Goal: Task Accomplishment & Management: Manage account settings

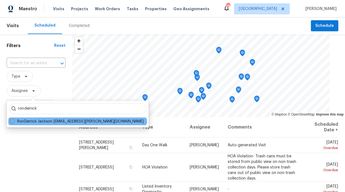
click at [52, 122] on label "RonDerrick Jackson [EMAIL_ADDRESS][PERSON_NAME][DOMAIN_NAME]" at bounding box center [77, 122] width 134 height 6
click at [14, 122] on input "RonDerrick Jackson ron.jackson@opendoor.com" at bounding box center [12, 121] width 4 height 4
checkbox input "true"
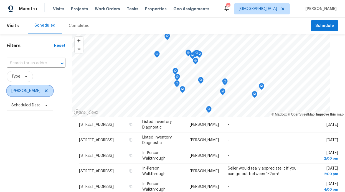
click at [49, 90] on icon at bounding box center [46, 91] width 4 height 4
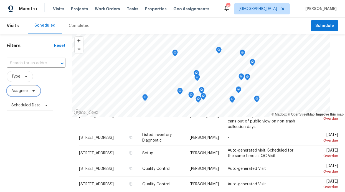
click at [28, 92] on span "Assignee" at bounding box center [19, 91] width 16 height 6
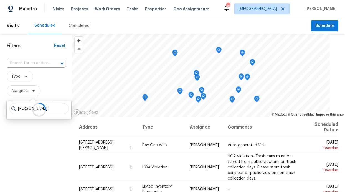
type input "brad"
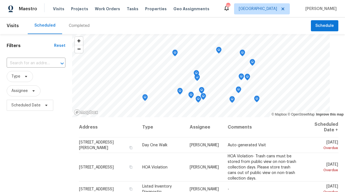
click at [45, 82] on span "Type" at bounding box center [36, 76] width 59 height 14
click at [21, 92] on span "Assignee" at bounding box center [19, 91] width 16 height 6
click at [15, 139] on div "Filters Reset ​ Type Assignee Scheduled Date" at bounding box center [36, 152] width 72 height 237
click at [20, 114] on div "Filters Reset ​ Type Assignee Scheduled Date" at bounding box center [36, 152] width 72 height 237
click at [24, 103] on span "Scheduled Date" at bounding box center [25, 106] width 29 height 6
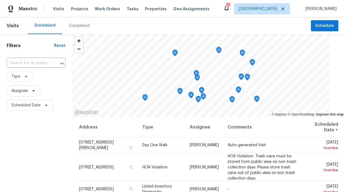
click at [26, 99] on span "Scheduled Date" at bounding box center [36, 105] width 59 height 14
click at [21, 89] on span "Assignee" at bounding box center [19, 91] width 16 height 6
click at [19, 126] on div "Filters Reset ​ Type Assignee Scheduled Date" at bounding box center [36, 152] width 72 height 237
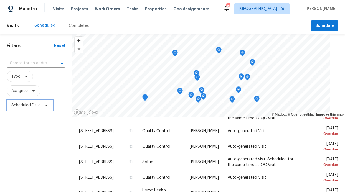
click at [26, 105] on span "Scheduled Date" at bounding box center [25, 106] width 29 height 6
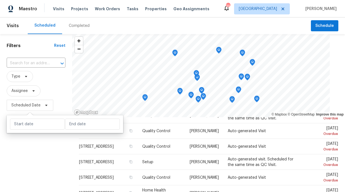
click at [55, 130] on div at bounding box center [65, 124] width 116 height 18
select select "7"
select select "2025"
select select "8"
select select "2025"
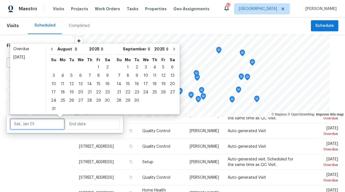
click at [53, 127] on input "text" at bounding box center [37, 124] width 55 height 11
type input "Wed, Aug 27"
click at [79, 101] on div "27" at bounding box center [80, 101] width 9 height 8
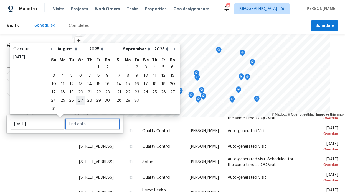
type input "Wed, Aug 27"
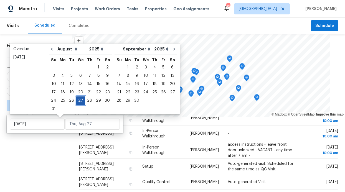
click at [79, 101] on div "27" at bounding box center [80, 101] width 9 height 8
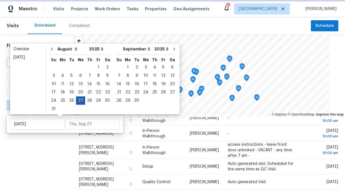
type input "Wed, Aug 27"
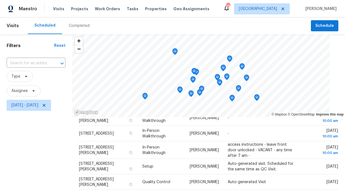
click at [62, 148] on div "Filters Reset ​ Type Assignee Wed, Aug 27 - Wed, Aug 27" at bounding box center [36, 152] width 72 height 237
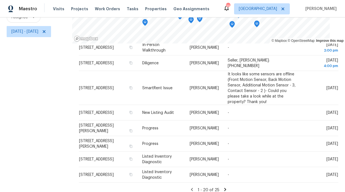
scroll to position [83, 0]
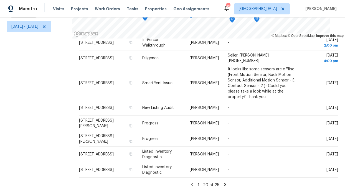
click at [224, 183] on icon at bounding box center [225, 184] width 2 height 3
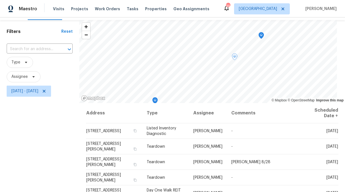
scroll to position [0, 0]
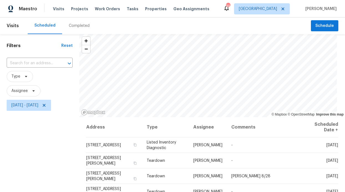
click at [120, 11] on div "Visits Projects Work Orders Tasks Properties Geo Assignments" at bounding box center [134, 8] width 163 height 11
click at [102, 9] on span "Work Orders" at bounding box center [107, 9] width 25 height 6
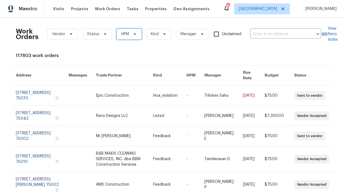
click at [120, 37] on span "HPM" at bounding box center [128, 34] width 25 height 11
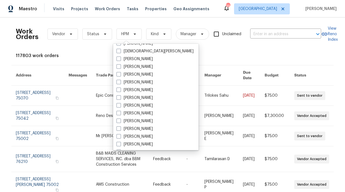
scroll to position [310, 0]
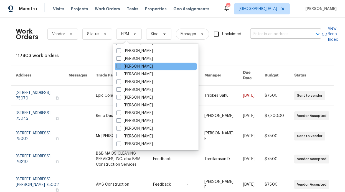
click at [141, 65] on label "[PERSON_NAME]" at bounding box center [134, 67] width 36 height 6
click at [120, 65] on input "[PERSON_NAME]" at bounding box center [118, 66] width 4 height 4
checkbox input "true"
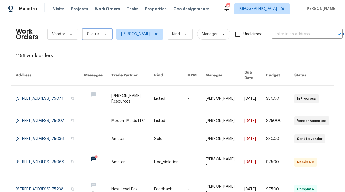
click at [93, 31] on span "Status" at bounding box center [97, 34] width 30 height 11
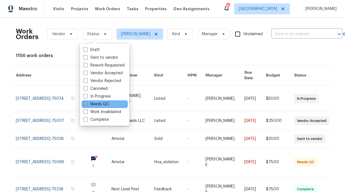
click at [99, 107] on div "Needs QC" at bounding box center [105, 104] width 46 height 8
click at [99, 106] on label "Needs QC" at bounding box center [96, 105] width 26 height 6
click at [87, 105] on input "Needs QC" at bounding box center [85, 104] width 4 height 4
checkbox input "true"
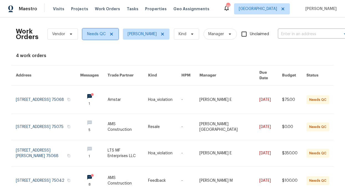
click at [111, 34] on span "Needs QC" at bounding box center [100, 34] width 36 height 11
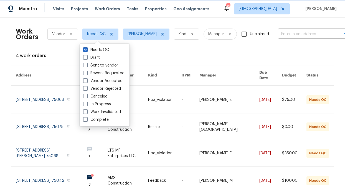
click at [111, 34] on icon at bounding box center [111, 34] width 4 height 4
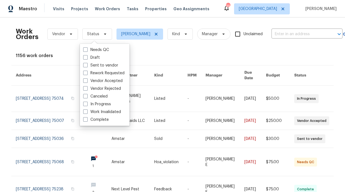
click at [98, 42] on icon at bounding box center [94, 45] width 8 height 8
click at [97, 48] on label "Needs QC" at bounding box center [96, 50] width 26 height 6
click at [87, 48] on input "Needs QC" at bounding box center [85, 49] width 4 height 4
checkbox input "true"
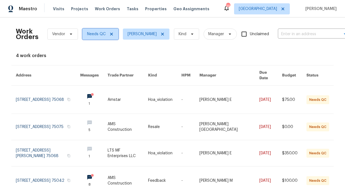
click at [109, 34] on icon at bounding box center [111, 34] width 4 height 4
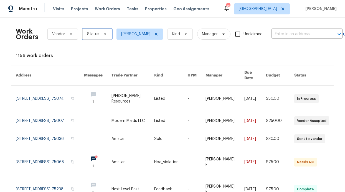
click at [105, 35] on span "Status" at bounding box center [97, 34] width 30 height 11
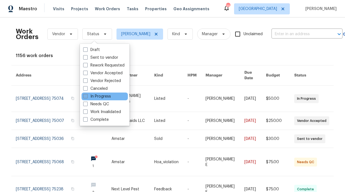
click at [100, 97] on label "In Progress" at bounding box center [97, 97] width 28 height 6
click at [87, 97] on input "In Progress" at bounding box center [85, 96] width 4 height 4
checkbox input "true"
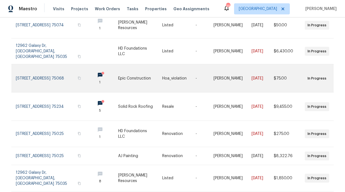
scroll to position [46, 0]
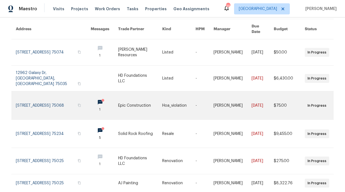
click at [102, 99] on circle at bounding box center [103, 100] width 3 height 3
click at [91, 92] on link at bounding box center [104, 106] width 27 height 28
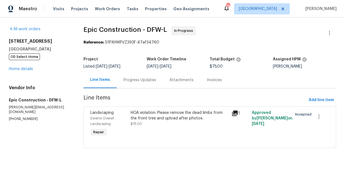
click at [149, 82] on div "Progress Updates" at bounding box center [139, 80] width 33 height 6
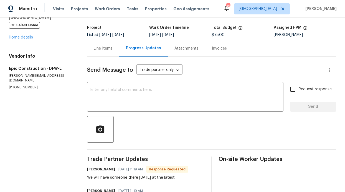
scroll to position [50, 0]
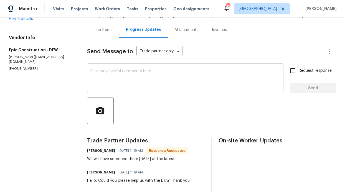
click at [112, 91] on div "x ​" at bounding box center [185, 79] width 197 height 28
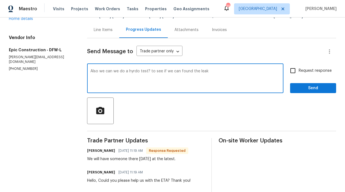
type textarea "Also we can we do a hyrdo test? to see if we can found the leak"
click at [307, 85] on span "Send" at bounding box center [313, 88] width 37 height 7
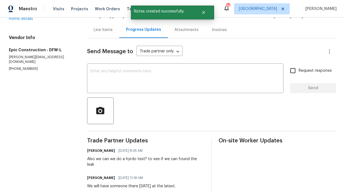
click at [105, 27] on div "Line Items" at bounding box center [103, 30] width 19 height 6
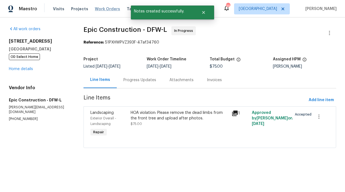
click at [105, 7] on span "Work Orders" at bounding box center [107, 9] width 25 height 6
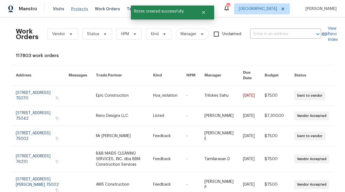
click at [81, 11] on span "Projects" at bounding box center [79, 9] width 17 height 6
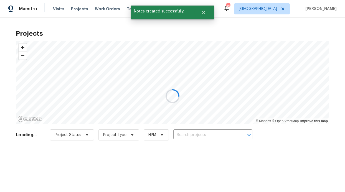
click at [100, 9] on div at bounding box center [172, 96] width 345 height 192
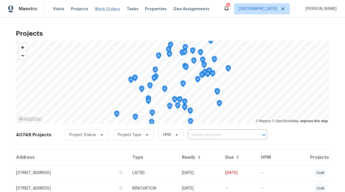
click at [108, 10] on span "Work Orders" at bounding box center [107, 9] width 25 height 6
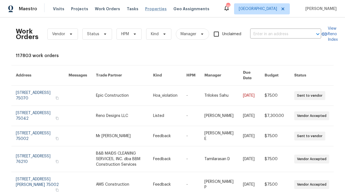
click at [147, 6] on span "Properties" at bounding box center [156, 9] width 22 height 6
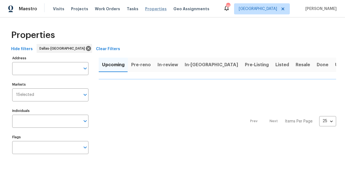
click at [147, 11] on span "Properties" at bounding box center [156, 9] width 22 height 6
drag, startPoint x: 32, startPoint y: 115, endPoint x: 34, endPoint y: 118, distance: 3.1
click at [33, 115] on input "Individuals" at bounding box center [46, 121] width 68 height 13
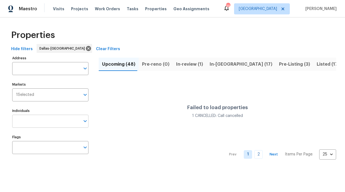
click at [36, 124] on input "Individuals" at bounding box center [46, 121] width 68 height 13
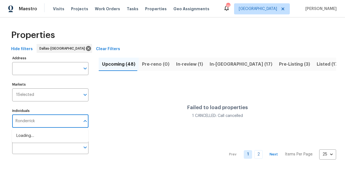
type input "Ronderrick"
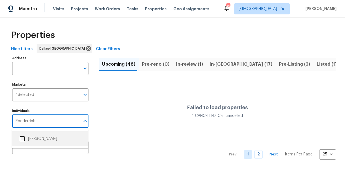
click at [37, 138] on li "[PERSON_NAME]" at bounding box center [49, 139] width 67 height 12
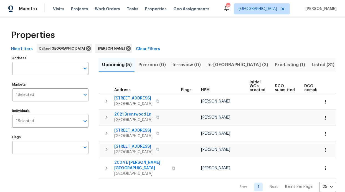
click at [212, 66] on span "In-[GEOGRAPHIC_DATA] (3)" at bounding box center [237, 65] width 61 height 8
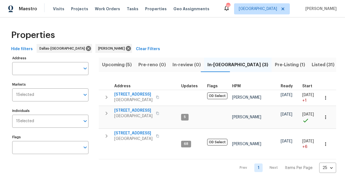
click at [147, 31] on div "Properties" at bounding box center [172, 35] width 327 height 18
click at [30, 65] on input "Address" at bounding box center [46, 68] width 68 height 13
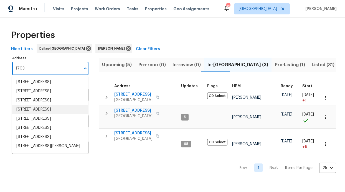
scroll to position [119, 0]
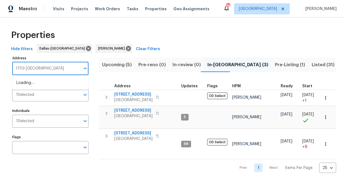
type input "1703 hartford"
click at [45, 81] on li "1703 Hartford Dr Carrollton TX 75007" at bounding box center [50, 82] width 76 height 9
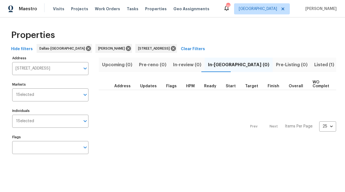
click at [314, 63] on span "Listed (1)" at bounding box center [324, 65] width 20 height 8
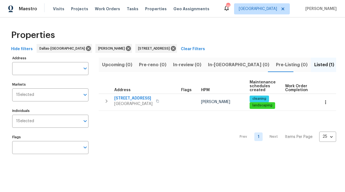
type input "1703 Hartford Dr Carrollton TX 75007"
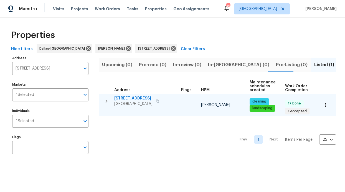
click at [127, 98] on span "[STREET_ADDRESS]" at bounding box center [133, 99] width 38 height 6
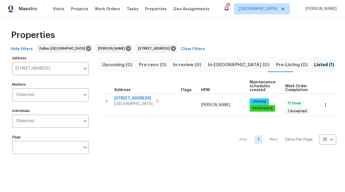
click at [143, 12] on div "Visits Projects Work Orders Tasks Properties Geo Assignments" at bounding box center [134, 8] width 163 height 11
click at [149, 8] on span "Properties" at bounding box center [156, 9] width 22 height 6
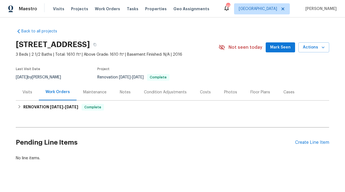
click at [116, 92] on div "Notes" at bounding box center [125, 92] width 24 height 16
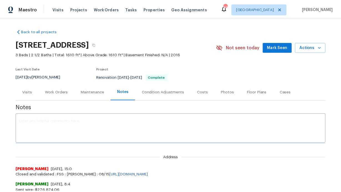
scroll to position [1, 0]
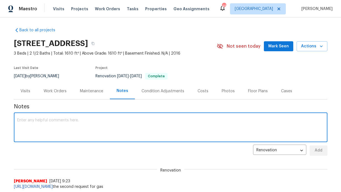
click at [46, 131] on textarea at bounding box center [170, 127] width 307 height 19
paste textarea "Debris- All interior/exterior debris, and personal items have been removed. (Do…"
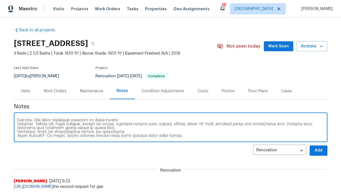
type textarea "Debris- All interior/exterior debris, and personal items have been removed. (Do…"
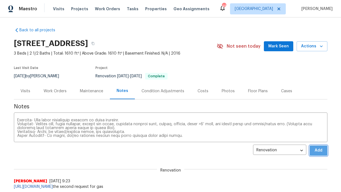
click at [319, 148] on span "Add" at bounding box center [318, 150] width 9 height 7
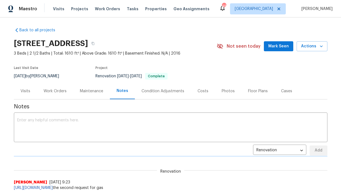
scroll to position [0, 0]
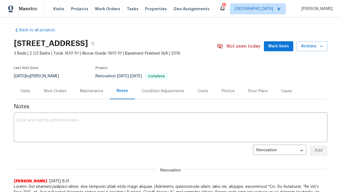
click at [270, 46] on span "Mark Seen" at bounding box center [278, 46] width 21 height 7
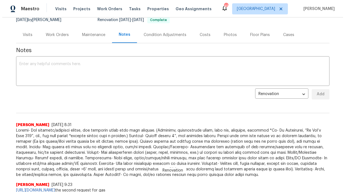
scroll to position [5, 0]
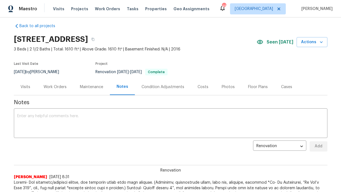
click at [52, 90] on div "Work Orders" at bounding box center [55, 87] width 36 height 16
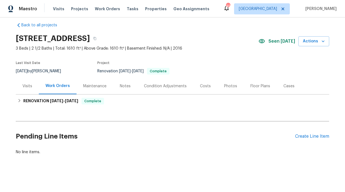
scroll to position [6, 0]
click at [312, 137] on div "Create Line Item" at bounding box center [312, 136] width 34 height 5
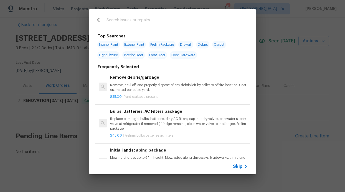
click at [235, 167] on span "Skip" at bounding box center [237, 167] width 9 height 6
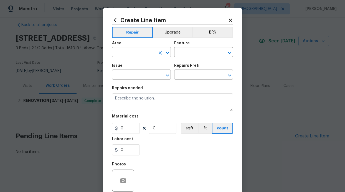
click at [117, 56] on input "text" at bounding box center [133, 53] width 43 height 9
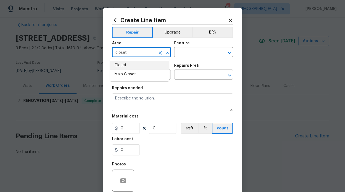
click at [122, 66] on li "Closet" at bounding box center [139, 65] width 59 height 9
type input "Closet"
click at [175, 51] on input "text" at bounding box center [195, 53] width 43 height 9
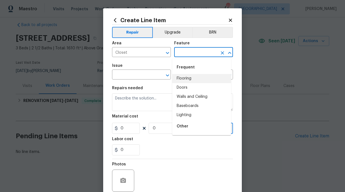
click at [198, 77] on li "Flooring" at bounding box center [201, 78] width 59 height 9
type input "Flooring"
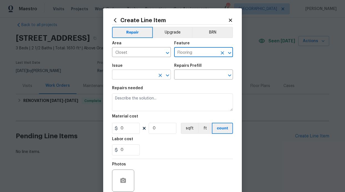
click at [129, 78] on input "text" at bounding box center [133, 75] width 43 height 9
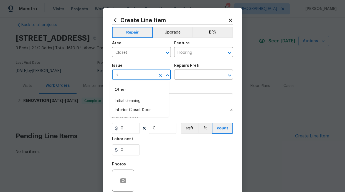
type input "c"
click at [130, 114] on li "Flooring Extras" at bounding box center [139, 110] width 59 height 9
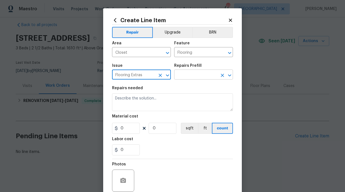
type input "Flooring Extras"
click at [186, 72] on input "text" at bounding box center [195, 75] width 43 height 9
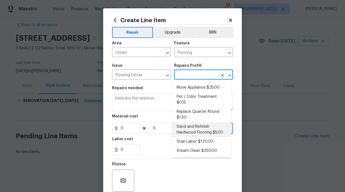
scroll to position [63, 0]
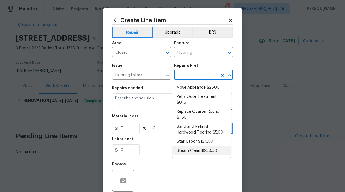
click at [200, 149] on li "Steam Clean $250.00" at bounding box center [201, 150] width 59 height 9
type input "Overall Flooring"
type input "Steam Clean $250.00"
type textarea "Steam clean floors"
type input "250"
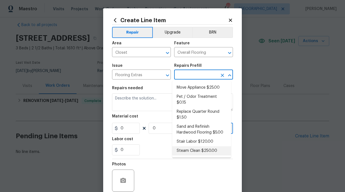
type input "1"
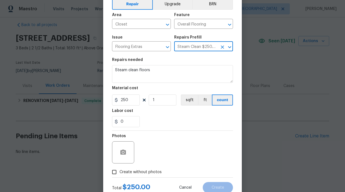
scroll to position [47, 0]
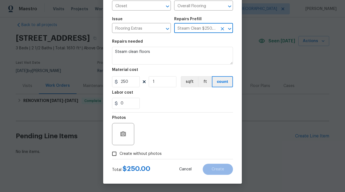
click at [132, 154] on span "Create without photos" at bounding box center [141, 154] width 42 height 6
click at [120, 154] on input "Create without photos" at bounding box center [114, 154] width 11 height 11
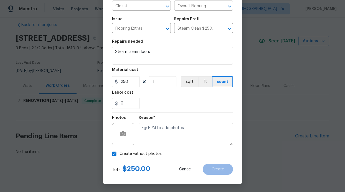
click at [153, 153] on span "Create without photos" at bounding box center [141, 154] width 42 height 6
click at [120, 153] on input "Create without photos" at bounding box center [114, 154] width 11 height 11
click at [154, 151] on span "Create without photos" at bounding box center [141, 154] width 42 height 6
click at [120, 158] on label "Create without photos" at bounding box center [135, 154] width 53 height 11
click at [120, 158] on input "Create without photos" at bounding box center [114, 154] width 11 height 11
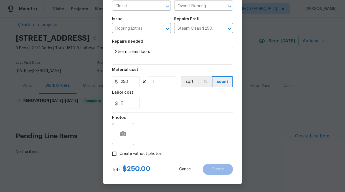
checkbox input "true"
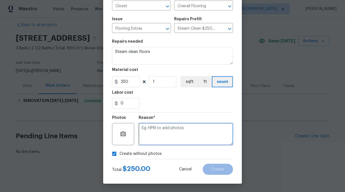
click at [171, 135] on textarea at bounding box center [186, 134] width 94 height 22
type textarea "adding photo"
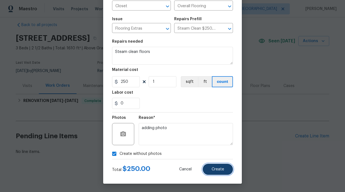
click at [222, 167] on button "Create" at bounding box center [218, 169] width 30 height 11
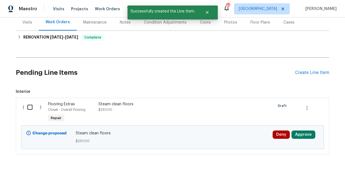
scroll to position [74, 0]
click at [28, 106] on input "checkbox" at bounding box center [32, 108] width 16 height 12
checkbox input "true"
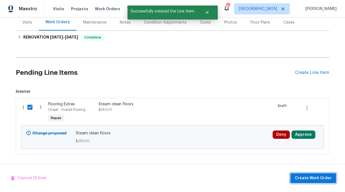
click at [325, 178] on span "Create Work Order" at bounding box center [313, 178] width 37 height 7
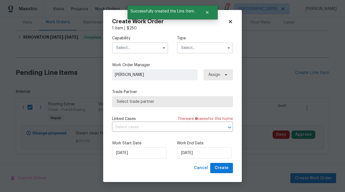
click at [147, 46] on input "text" at bounding box center [140, 47] width 56 height 11
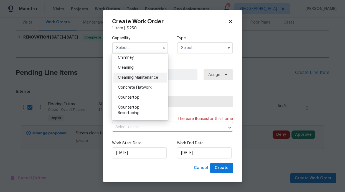
scroll to position [72, 0]
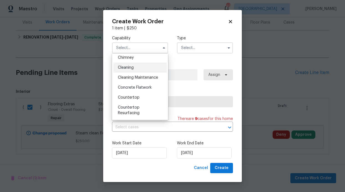
click at [142, 70] on div "Cleaning" at bounding box center [139, 68] width 53 height 10
type input "Cleaning"
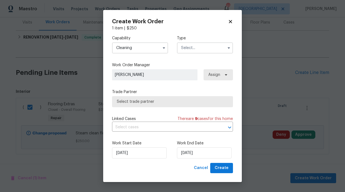
click at [207, 51] on input "text" at bounding box center [205, 47] width 56 height 11
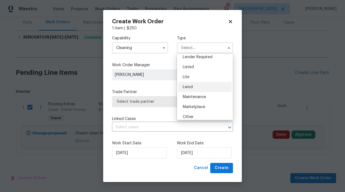
scroll to position [54, 0]
click at [200, 67] on div "Listed" at bounding box center [204, 66] width 53 height 10
type input "Listed"
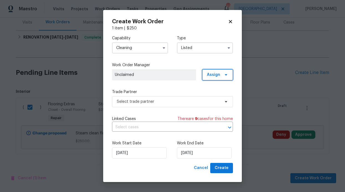
click at [224, 80] on span "Assign" at bounding box center [217, 74] width 31 height 11
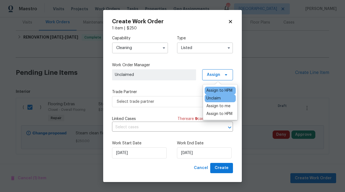
click at [224, 89] on div "Assign to HPM" at bounding box center [219, 91] width 26 height 6
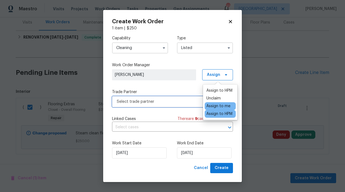
click at [168, 102] on span "Select trade partner" at bounding box center [168, 102] width 103 height 6
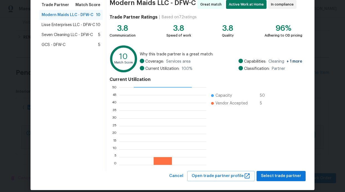
scroll to position [52, 0]
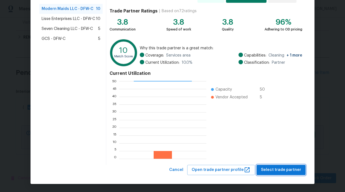
click at [291, 168] on span "Select trade partner" at bounding box center [281, 170] width 40 height 7
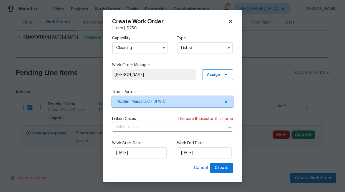
scroll to position [0, 0]
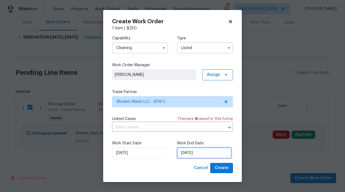
click at [197, 152] on input "[DATE]" at bounding box center [204, 153] width 55 height 11
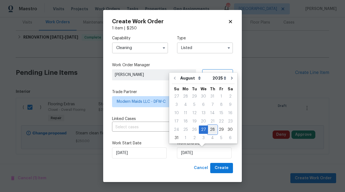
click at [212, 130] on div "28" at bounding box center [212, 130] width 9 height 8
type input "8/28/2025"
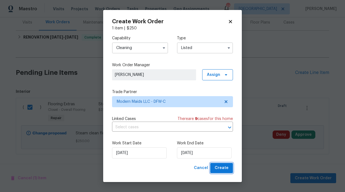
click at [221, 170] on span "Create" at bounding box center [222, 168] width 14 height 7
checkbox input "false"
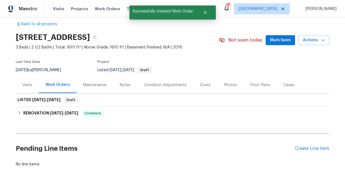
scroll to position [7, 0]
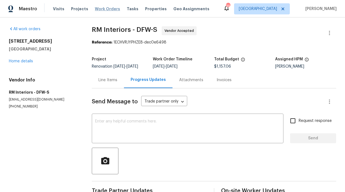
click at [97, 11] on span "Work Orders" at bounding box center [107, 9] width 25 height 6
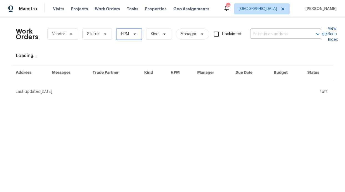
click at [116, 34] on span "HPM" at bounding box center [128, 34] width 25 height 11
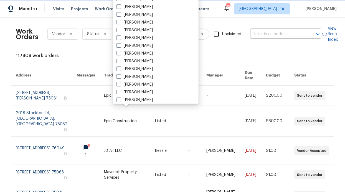
scroll to position [309, 0]
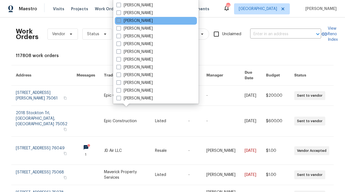
click at [136, 20] on label "[PERSON_NAME]" at bounding box center [134, 21] width 36 height 6
click at [120, 20] on input "[PERSON_NAME]" at bounding box center [118, 20] width 4 height 4
checkbox input "true"
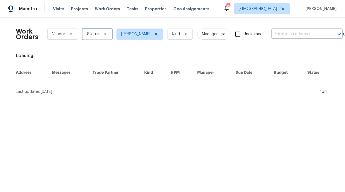
click at [108, 36] on span "Status" at bounding box center [97, 34] width 30 height 11
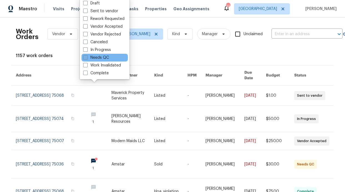
click at [108, 56] on label "Needs QC" at bounding box center [96, 58] width 26 height 6
click at [87, 56] on input "Needs QC" at bounding box center [85, 57] width 4 height 4
checkbox input "true"
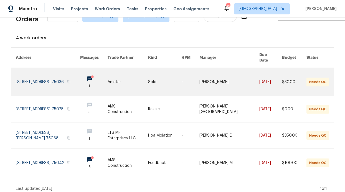
scroll to position [20, 0]
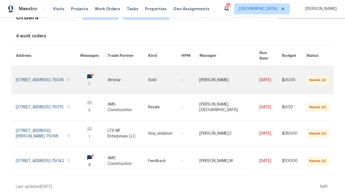
click at [83, 71] on link at bounding box center [93, 80] width 27 height 28
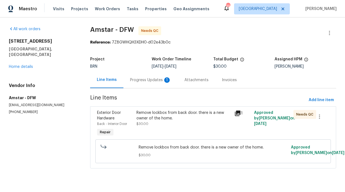
click at [155, 85] on div "Progress Updates 1" at bounding box center [150, 80] width 54 height 16
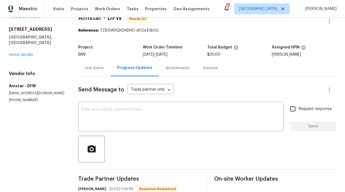
scroll to position [51, 0]
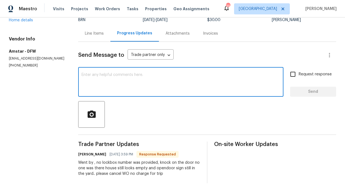
click at [140, 73] on textarea at bounding box center [181, 82] width 199 height 19
type textarea "The lock box is on the back door"
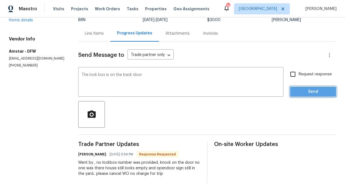
click at [326, 87] on button "Send" at bounding box center [313, 92] width 46 height 10
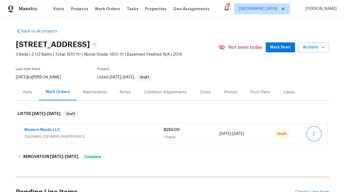
click at [315, 133] on button "button" at bounding box center [313, 133] width 13 height 13
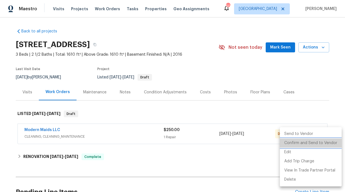
click at [313, 142] on li "Confirm and Send to Vendor" at bounding box center [311, 143] width 62 height 9
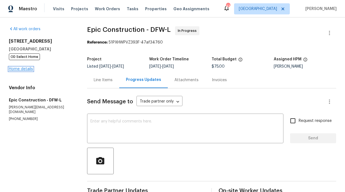
click at [29, 70] on link "Home details" at bounding box center [21, 69] width 24 height 4
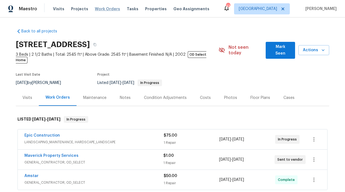
click at [108, 6] on span "Work Orders" at bounding box center [107, 9] width 25 height 6
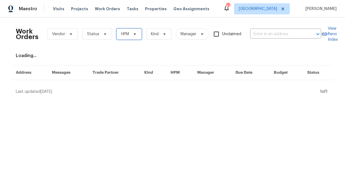
click at [123, 31] on span "HPM" at bounding box center [125, 34] width 8 height 6
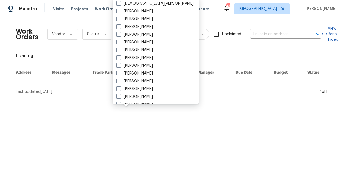
scroll to position [265, 0]
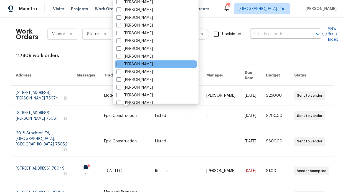
click at [136, 65] on label "[PERSON_NAME]" at bounding box center [134, 65] width 36 height 6
click at [120, 65] on input "[PERSON_NAME]" at bounding box center [118, 64] width 4 height 4
checkbox input "true"
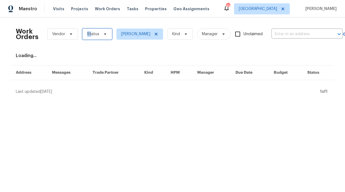
click at [89, 31] on span "Status" at bounding box center [97, 34] width 30 height 11
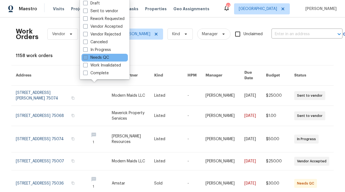
click at [91, 59] on label "Needs QC" at bounding box center [96, 58] width 26 height 6
click at [87, 59] on input "Needs QC" at bounding box center [85, 57] width 4 height 4
checkbox input "true"
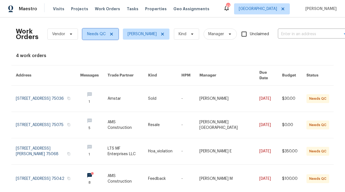
click at [110, 34] on icon at bounding box center [111, 34] width 3 height 3
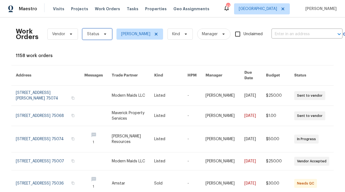
click at [103, 39] on span "Status" at bounding box center [97, 34] width 30 height 11
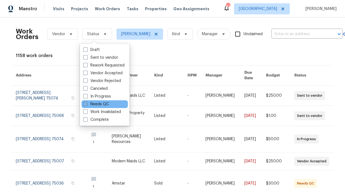
click at [104, 102] on label "Needs QC" at bounding box center [96, 105] width 26 height 6
click at [87, 102] on input "Needs QC" at bounding box center [85, 104] width 4 height 4
checkbox input "true"
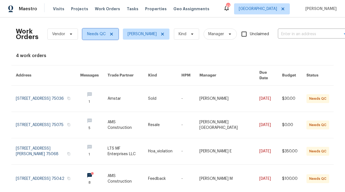
click at [111, 34] on icon at bounding box center [111, 34] width 4 height 4
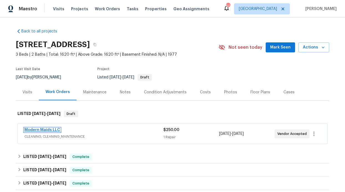
click at [52, 130] on link "Modern Maids LLC" at bounding box center [42, 130] width 36 height 4
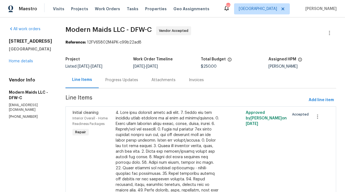
click at [130, 84] on div "Progress Updates" at bounding box center [122, 80] width 46 height 16
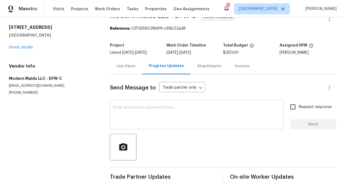
scroll to position [18, 0]
click at [288, 105] on input "Request response" at bounding box center [293, 107] width 12 height 12
checkbox input "true"
click at [227, 107] on textarea at bounding box center [196, 115] width 167 height 19
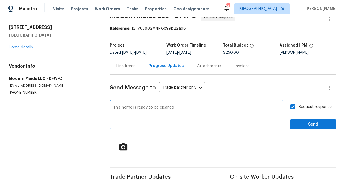
type textarea "This home is ready to be cleaned"
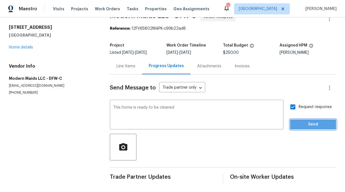
click at [318, 121] on span "Send" at bounding box center [313, 124] width 37 height 7
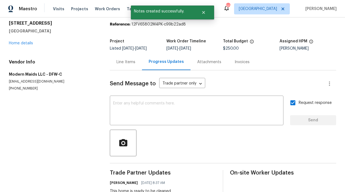
click at [51, 11] on div "Maestro Visits Projects Work Orders Tasks Properties Geo Assignments" at bounding box center [108, 8] width 216 height 11
click at [55, 11] on span "Visits" at bounding box center [58, 9] width 11 height 6
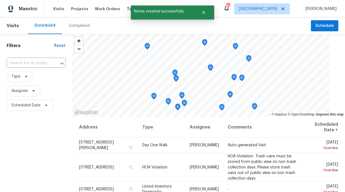
click at [26, 97] on span "Assignee" at bounding box center [36, 91] width 59 height 14
click at [27, 85] on span "Assignee" at bounding box center [36, 91] width 59 height 14
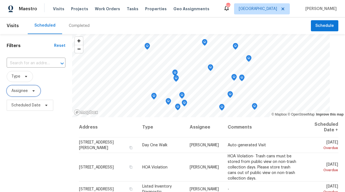
click at [26, 90] on span "Assignee" at bounding box center [19, 91] width 16 height 6
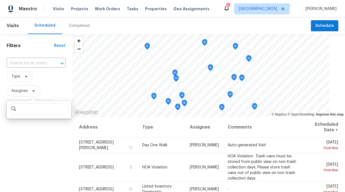
click at [27, 109] on input "search" at bounding box center [38, 108] width 59 height 11
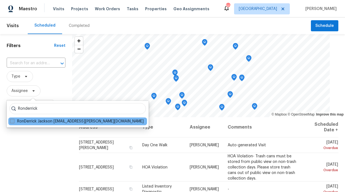
type input "Ronderrick"
click at [50, 121] on label "RonDerrick Jackson [EMAIL_ADDRESS][PERSON_NAME][DOMAIN_NAME]" at bounding box center [77, 122] width 134 height 6
click at [14, 121] on input "RonDerrick Jackson [EMAIL_ADDRESS][PERSON_NAME][DOMAIN_NAME]" at bounding box center [12, 121] width 4 height 4
checkbox input "true"
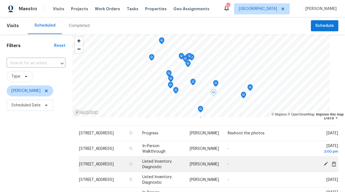
scroll to position [12, 0]
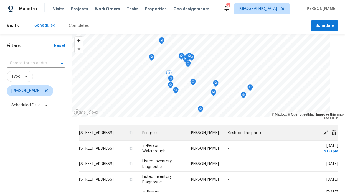
click at [323, 133] on icon at bounding box center [325, 132] width 4 height 4
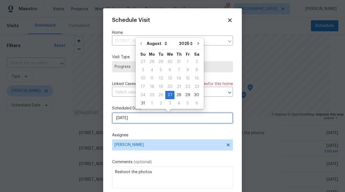
click at [161, 117] on input "[DATE]" at bounding box center [172, 118] width 121 height 11
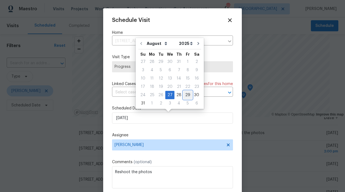
click at [183, 97] on div "29" at bounding box center [187, 95] width 9 height 8
type input "[DATE]"
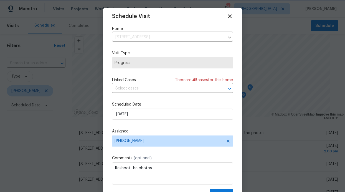
scroll to position [10, 0]
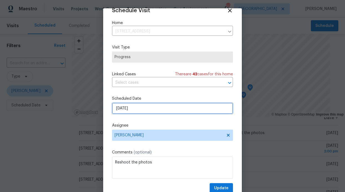
click at [179, 113] on input "[DATE]" at bounding box center [172, 108] width 121 height 11
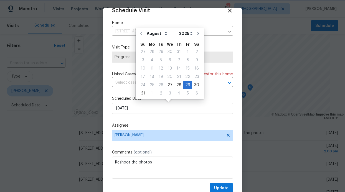
click at [217, 93] on div "Schedule Visit Home [STREET_ADDRESS] ​ Visit Type Progress Linked Cases There a…" at bounding box center [172, 100] width 121 height 186
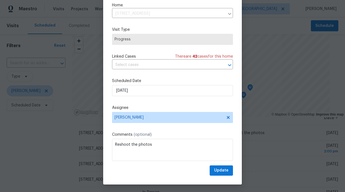
scroll to position [19, 0]
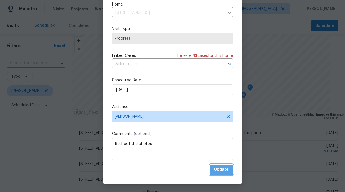
click at [218, 166] on span "Update" at bounding box center [221, 169] width 14 height 7
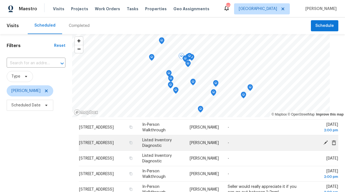
scroll to position [0, 0]
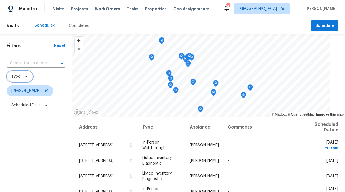
click at [26, 80] on span "Type" at bounding box center [20, 76] width 26 height 11
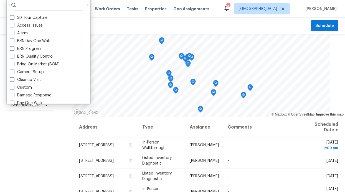
click at [32, 125] on div "Filters Reset ​ Type [PERSON_NAME] Scheduled Date" at bounding box center [36, 152] width 72 height 237
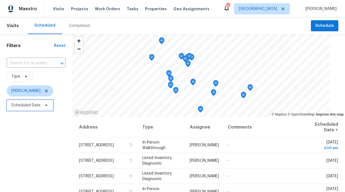
click at [36, 105] on span "Scheduled Date" at bounding box center [25, 106] width 29 height 6
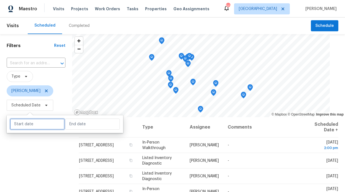
select select "7"
select select "2025"
select select "8"
select select "2025"
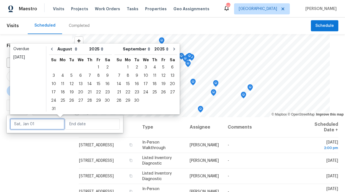
click at [40, 120] on input "text" at bounding box center [37, 124] width 55 height 11
type input "[DATE]"
click at [95, 100] on div "29" at bounding box center [98, 101] width 9 height 8
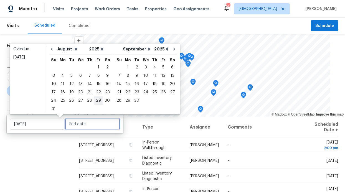
type input "[DATE]"
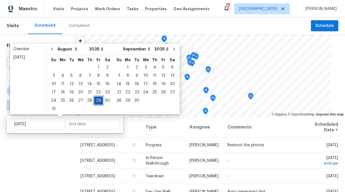
click at [95, 100] on div "29" at bounding box center [98, 101] width 9 height 8
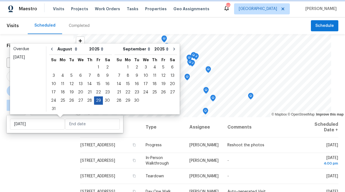
type input "[DATE]"
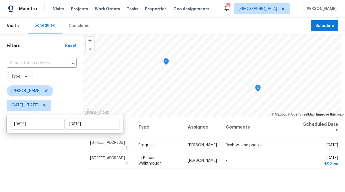
click at [66, 138] on div "Filters Reset ​ Type [PERSON_NAME] [DATE] - [DATE]" at bounding box center [41, 152] width 83 height 237
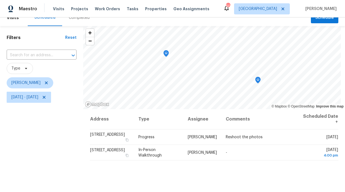
scroll to position [8, 0]
click at [48, 83] on icon at bounding box center [46, 83] width 3 height 3
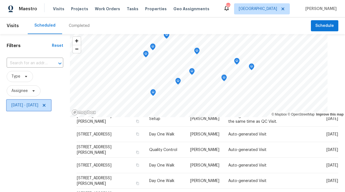
click at [45, 105] on icon at bounding box center [44, 105] width 3 height 3
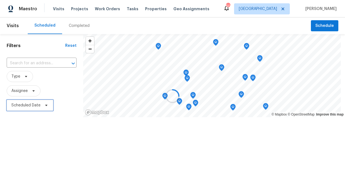
click at [40, 111] on span "Scheduled Date" at bounding box center [30, 105] width 47 height 11
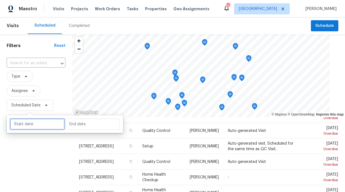
click at [38, 125] on input "text" at bounding box center [37, 124] width 55 height 11
select select "7"
select select "2025"
select select "8"
select select "2025"
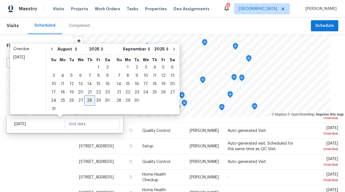
click at [87, 100] on div "28" at bounding box center [89, 101] width 9 height 8
type input "[DATE]"
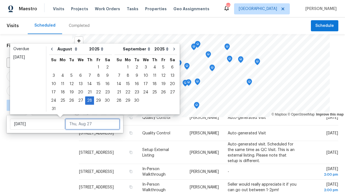
click at [70, 128] on input "text" at bounding box center [92, 124] width 55 height 11
click at [89, 103] on div "28" at bounding box center [89, 101] width 9 height 8
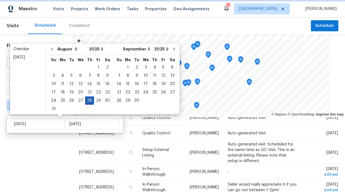
type input "[DATE]"
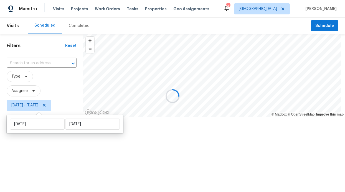
click at [42, 147] on div "Filters Reset ​ Type Assignee [DATE] - [DATE]" at bounding box center [41, 93] width 83 height 119
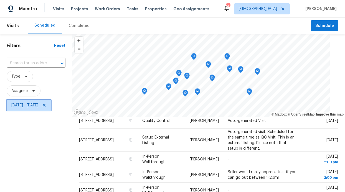
click at [46, 106] on icon at bounding box center [44, 105] width 4 height 4
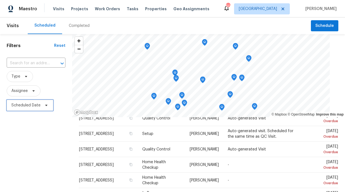
click at [41, 105] on span "Scheduled Date" at bounding box center [30, 105] width 47 height 11
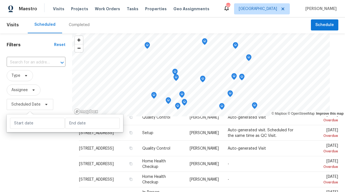
scroll to position [1, 0]
click at [31, 123] on input "text" at bounding box center [37, 123] width 55 height 11
select select "7"
select select "2025"
select select "8"
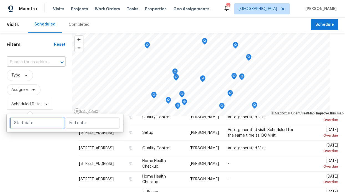
select select "2025"
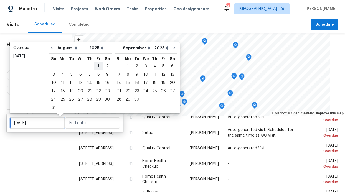
type input "[DATE]"
click at [123, 68] on div "1" at bounding box center [127, 66] width 9 height 8
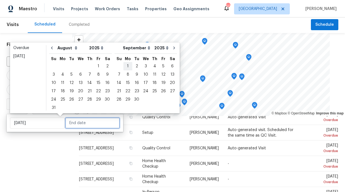
type input "[DATE]"
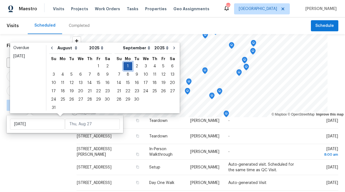
click at [123, 68] on div "1" at bounding box center [127, 66] width 9 height 8
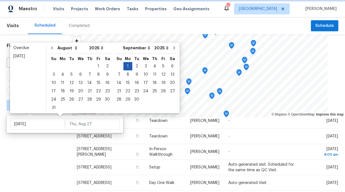
type input "[DATE]"
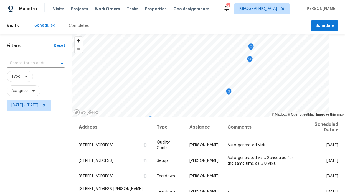
click at [19, 187] on div "Filters Reset ​ Type Assignee [DATE] - [DATE]" at bounding box center [36, 152] width 72 height 237
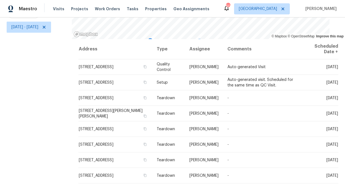
scroll to position [83, 0]
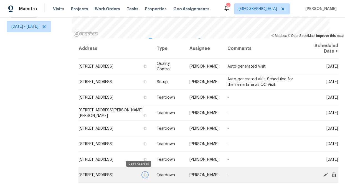
click at [144, 173] on icon "button" at bounding box center [145, 174] width 3 height 3
click at [323, 173] on icon at bounding box center [325, 175] width 4 height 4
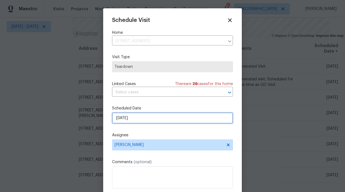
click at [167, 117] on input "[DATE]" at bounding box center [172, 118] width 121 height 11
select select "8"
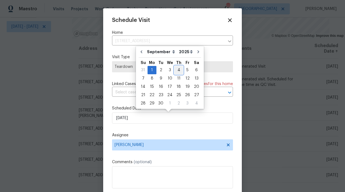
click at [180, 71] on div "4" at bounding box center [178, 70] width 9 height 8
type input "[DATE]"
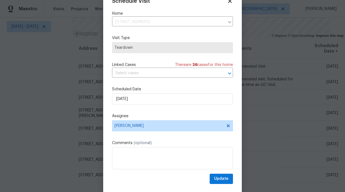
scroll to position [19, 0]
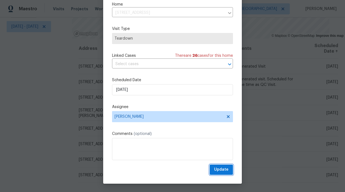
click at [225, 174] on button "Update" at bounding box center [221, 170] width 23 height 10
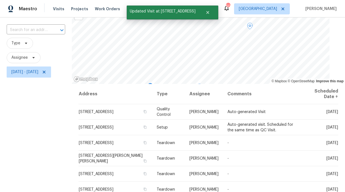
scroll to position [0, 0]
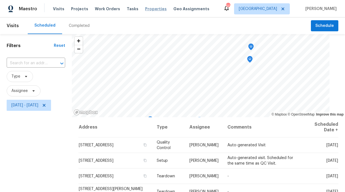
click at [145, 11] on span "Properties" at bounding box center [156, 9] width 22 height 6
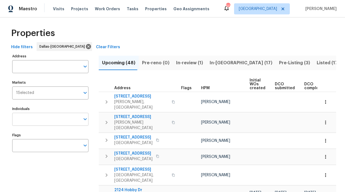
scroll to position [2, 0]
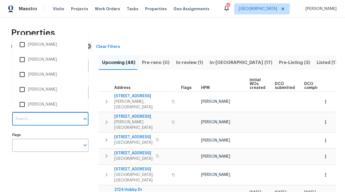
click at [52, 117] on input "Individuals" at bounding box center [46, 119] width 68 height 13
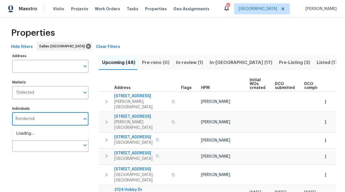
type input "Ronderrick"
click at [39, 139] on li "[PERSON_NAME]" at bounding box center [49, 137] width 67 height 12
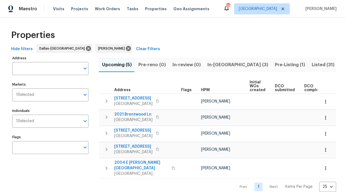
click at [225, 63] on span "In-[GEOGRAPHIC_DATA] (3)" at bounding box center [237, 65] width 61 height 8
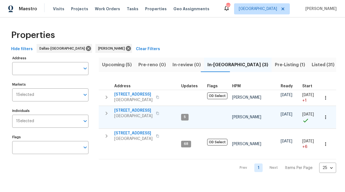
click at [158, 114] on icon "button" at bounding box center [157, 113] width 3 height 3
